Goal: Navigation & Orientation: Find specific page/section

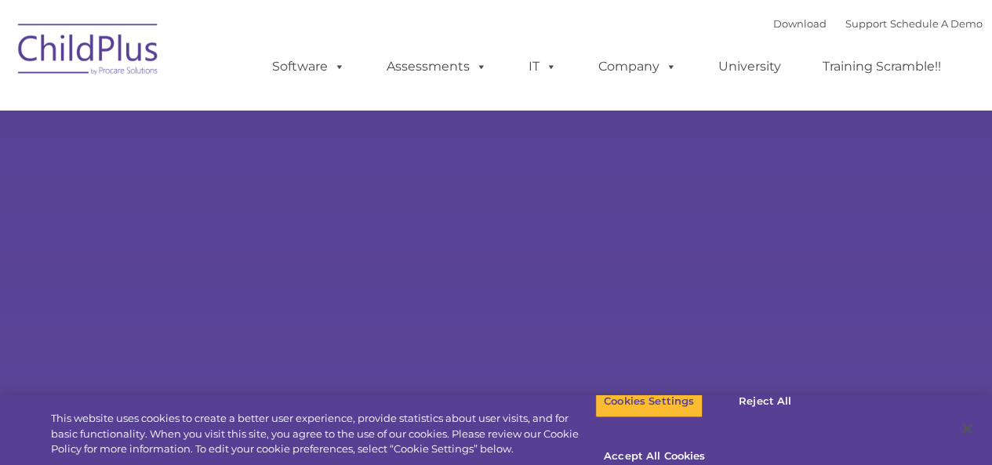
select select "MEDIUM"
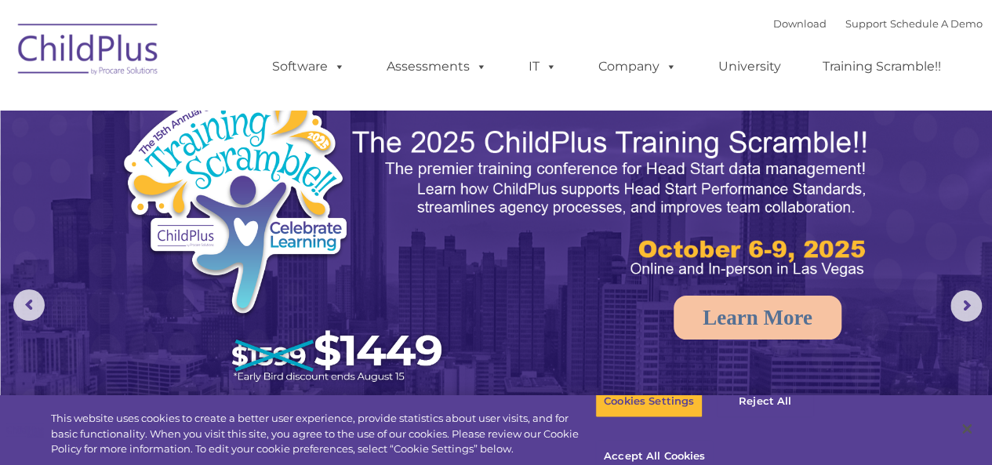
click at [100, 52] on img at bounding box center [88, 52] width 157 height 78
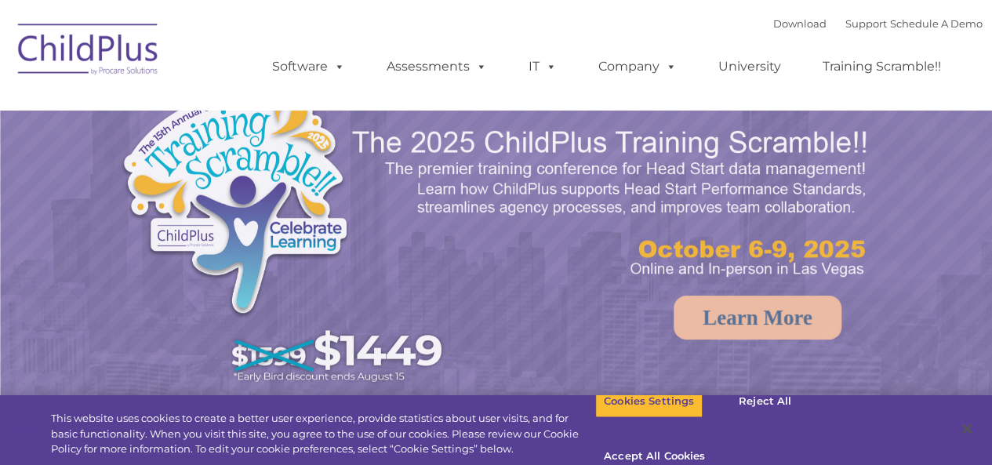
select select "MEDIUM"
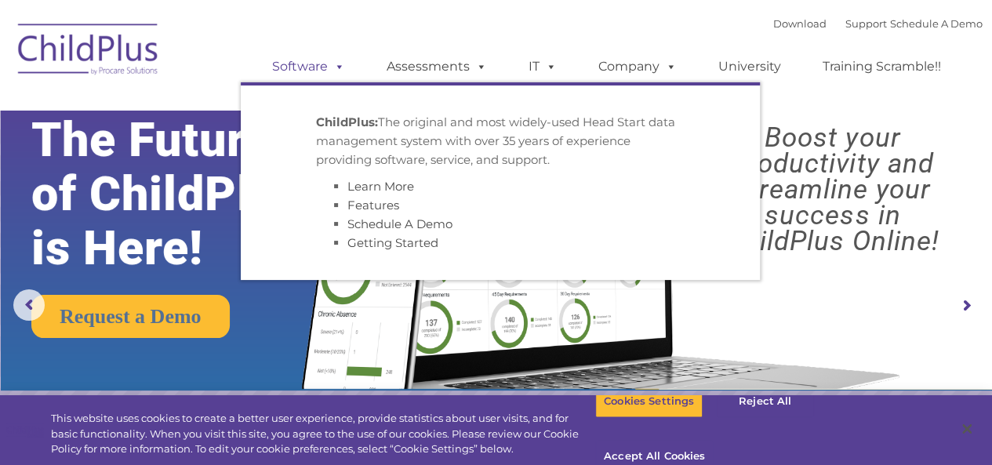
click at [318, 76] on link "Software" at bounding box center [308, 66] width 104 height 31
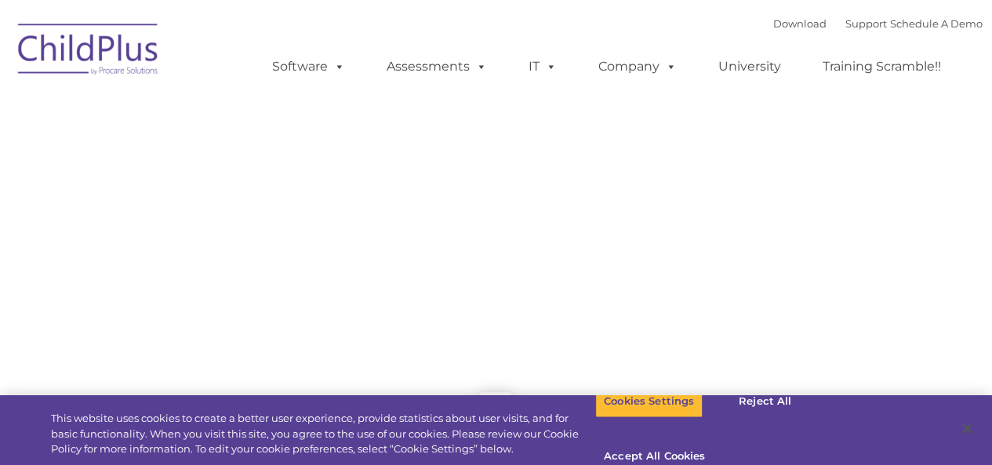
type input ""
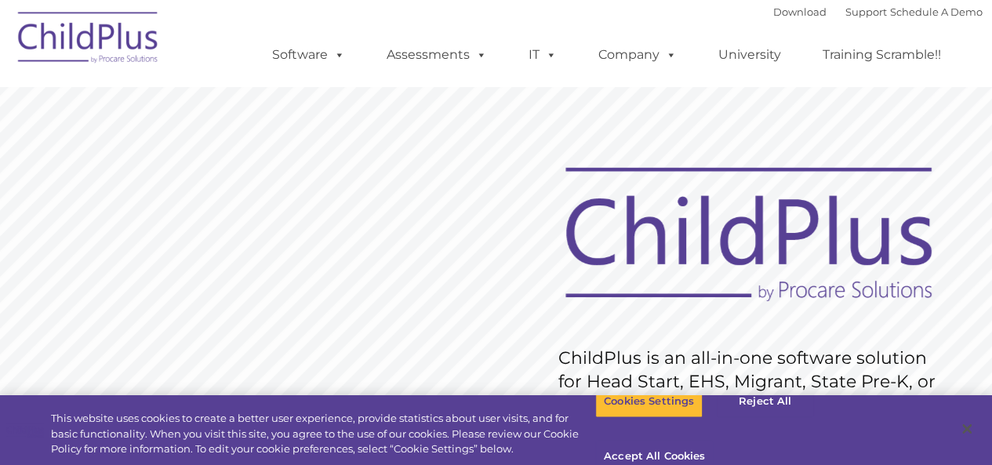
click at [861, 210] on img at bounding box center [748, 235] width 399 height 146
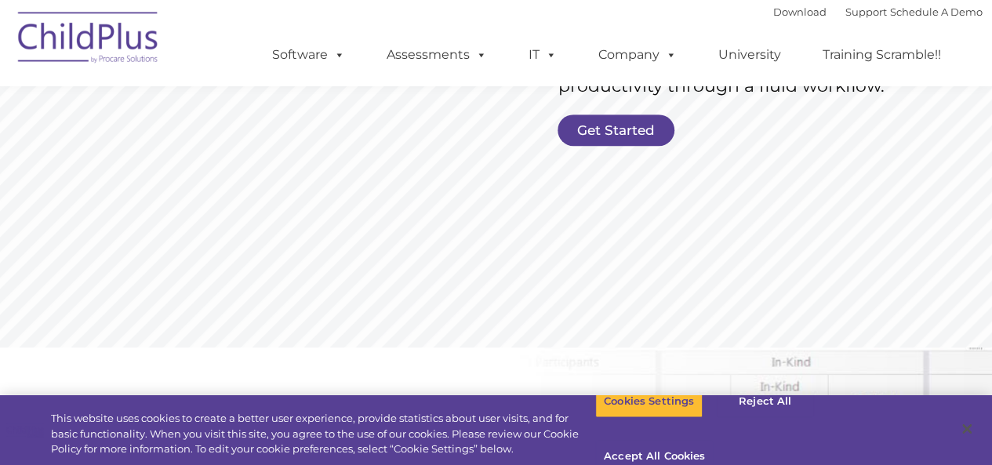
scroll to position [414, 0]
click at [714, 441] on button "Accept All Cookies" at bounding box center [654, 457] width 118 height 33
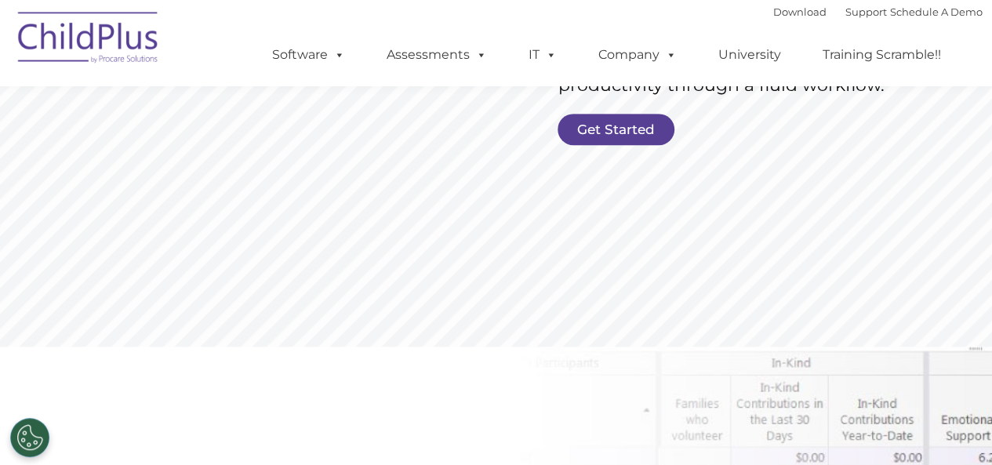
click at [714, 441] on button "Accept All Cookies" at bounding box center [654, 457] width 118 height 33
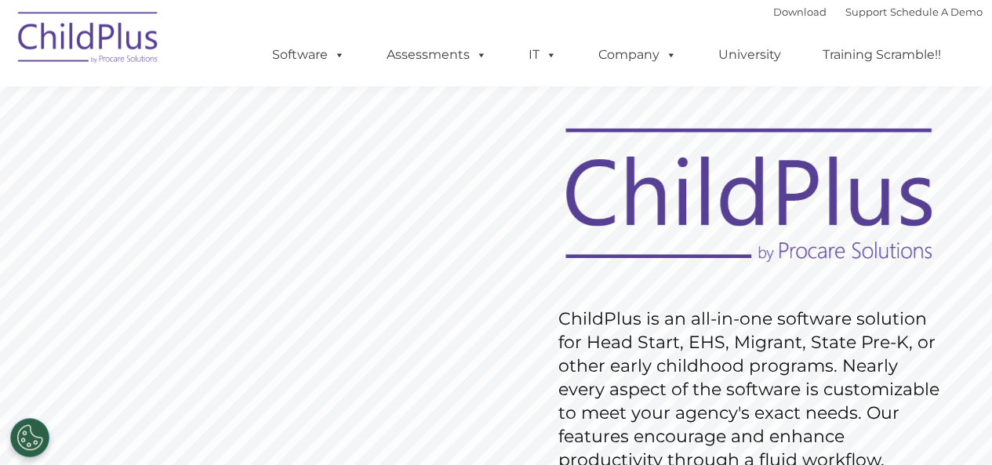
scroll to position [0, 0]
